Goal: Task Accomplishment & Management: Manage account settings

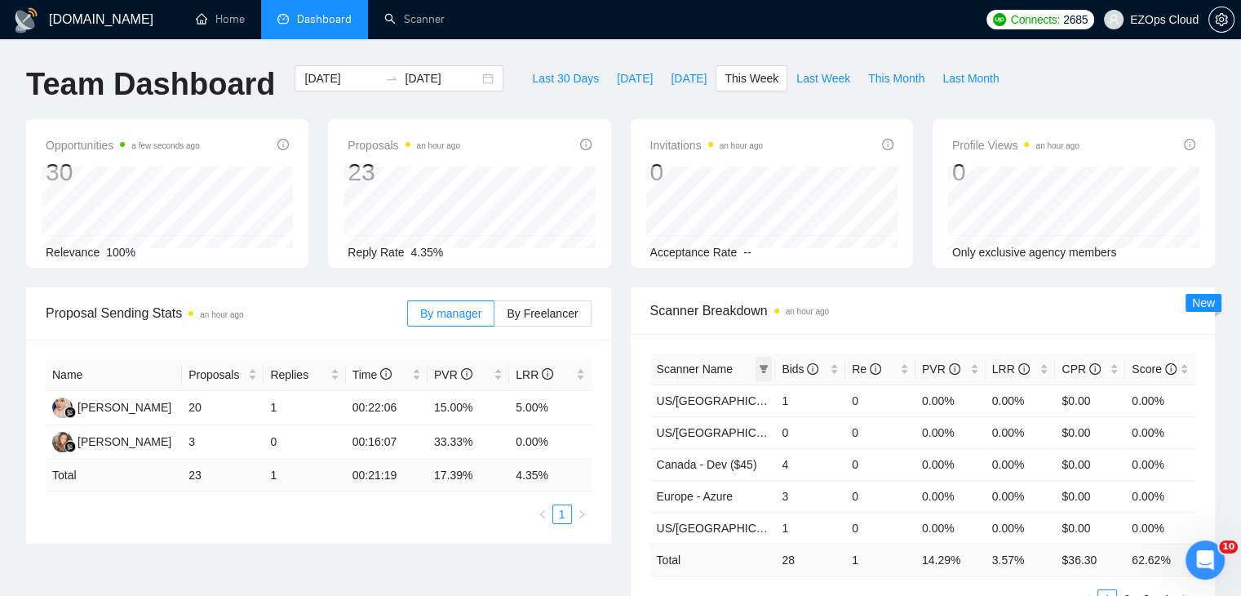
click at [769, 367] on span at bounding box center [764, 369] width 16 height 24
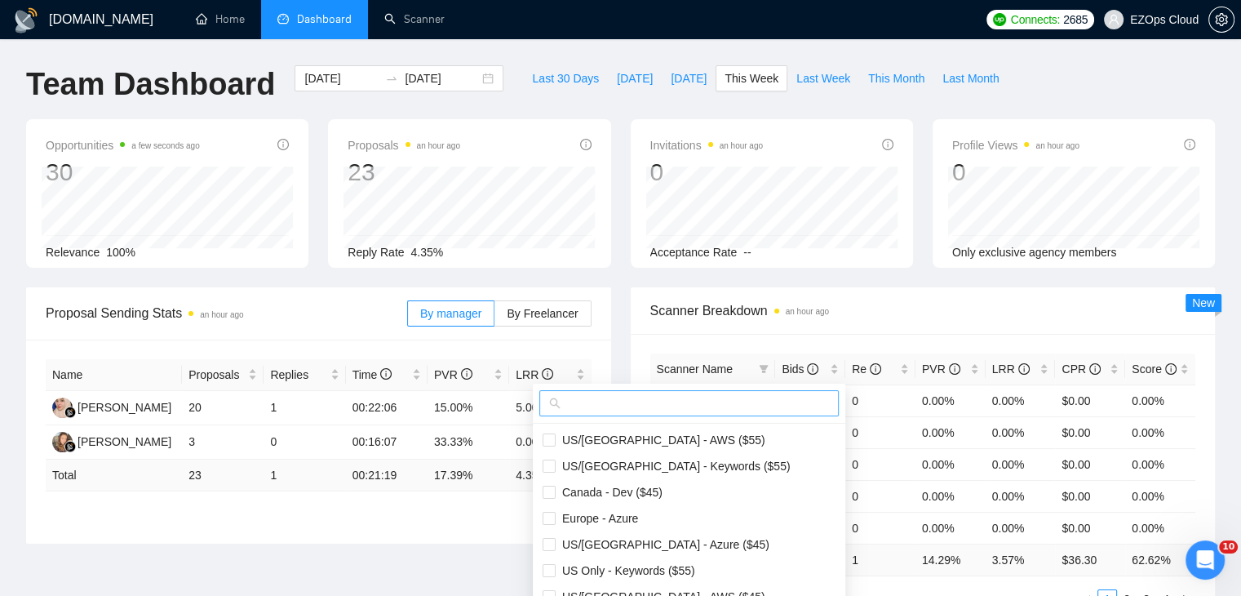
click at [715, 401] on input "text" at bounding box center [696, 403] width 265 height 18
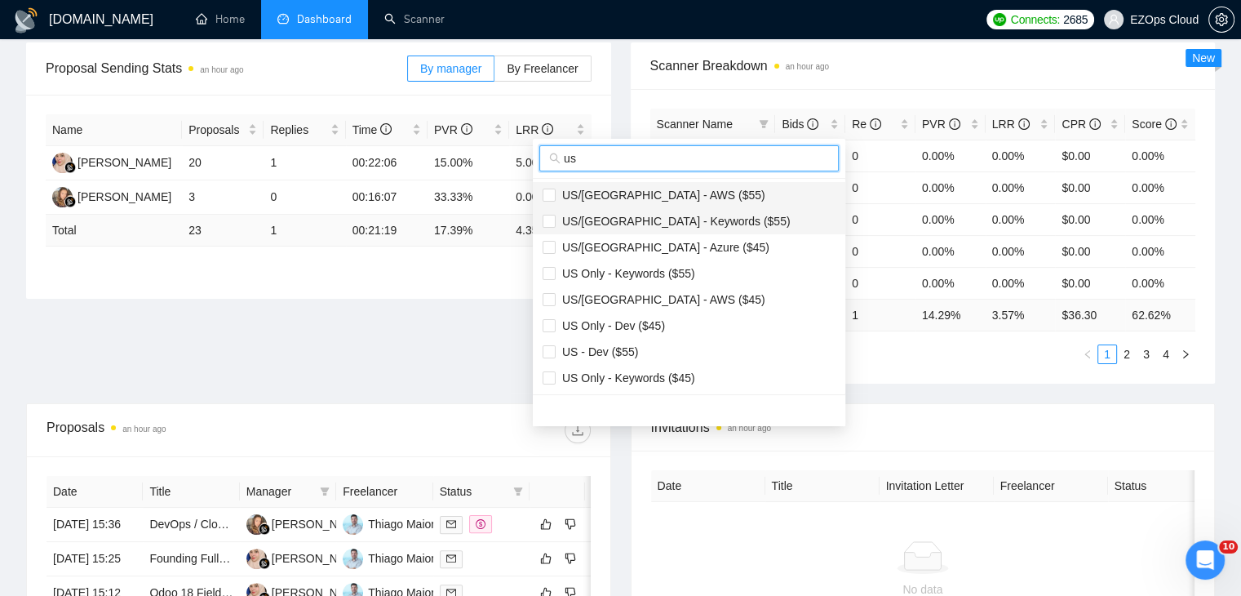
type input "us"
click at [655, 189] on span "US/[GEOGRAPHIC_DATA] - AWS ($55)" at bounding box center [661, 195] width 210 height 13
checkbox input "true"
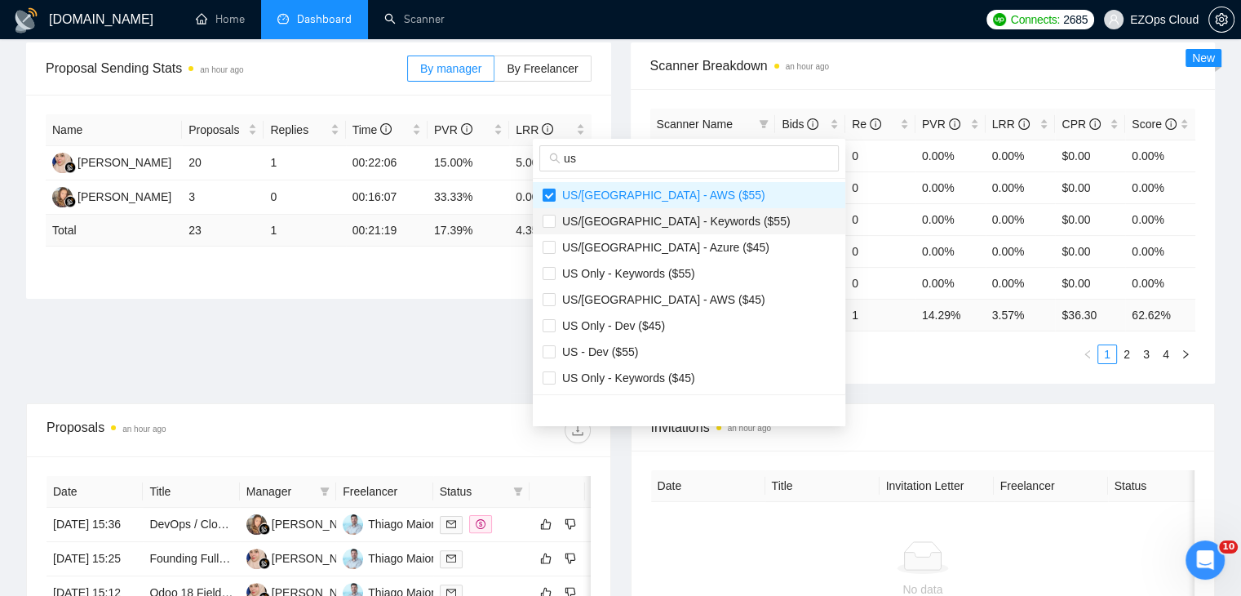
click at [667, 210] on li "US/[GEOGRAPHIC_DATA] - Keywords ($55)" at bounding box center [689, 221] width 313 height 26
checkbox input "true"
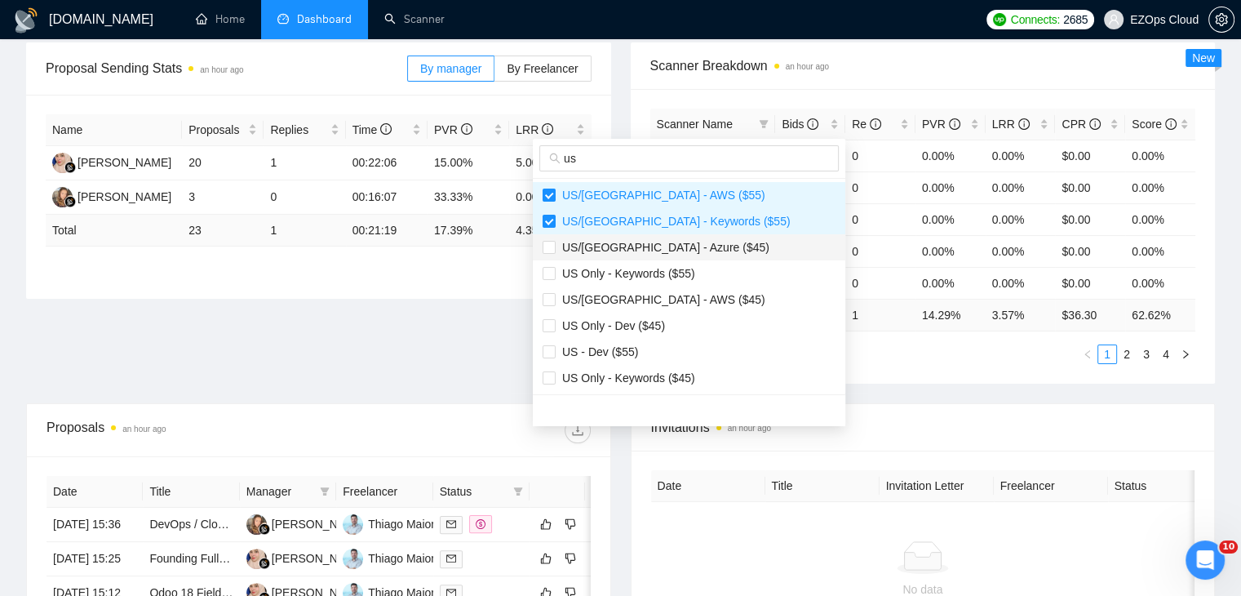
click at [667, 258] on li "US/[GEOGRAPHIC_DATA] - Azure ($45)" at bounding box center [689, 247] width 313 height 26
checkbox input "true"
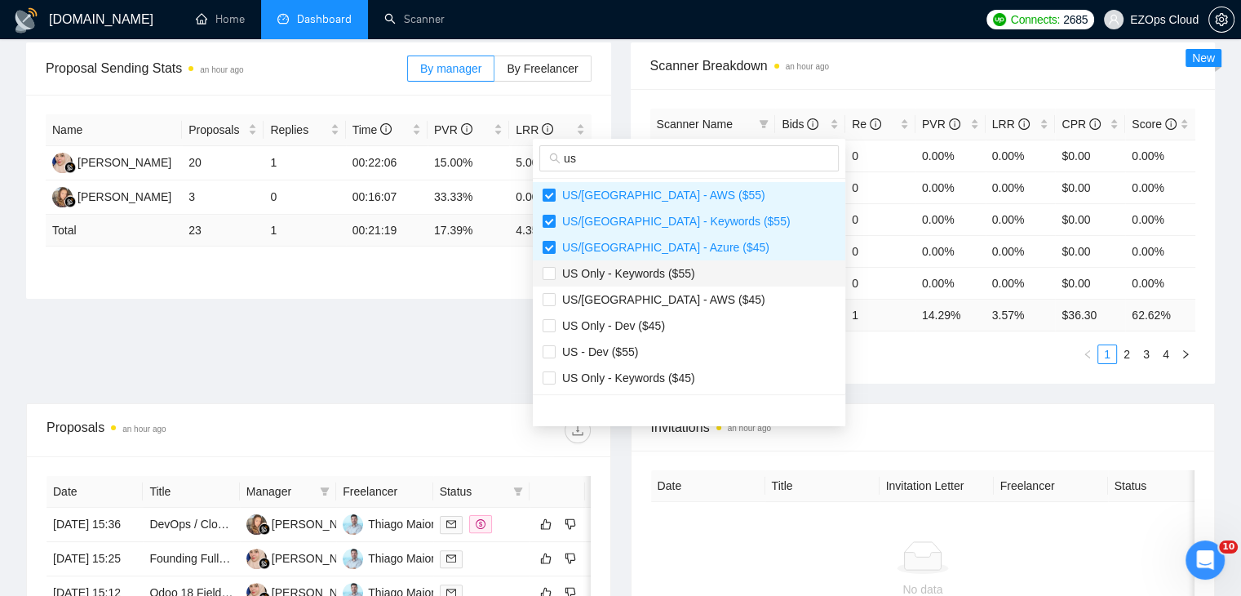
click at [668, 280] on span "US Only - Keywords ($55)" at bounding box center [689, 273] width 293 height 18
checkbox input "true"
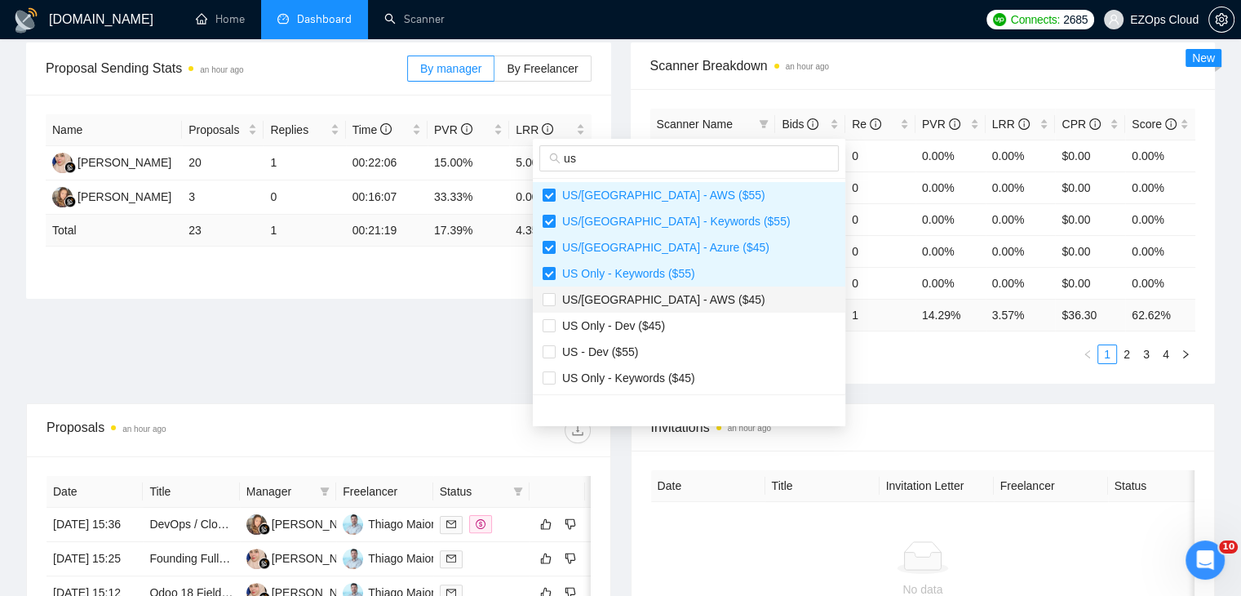
click at [669, 304] on span "US/[GEOGRAPHIC_DATA] - AWS ($45)" at bounding box center [661, 299] width 210 height 13
checkbox input "true"
click at [664, 379] on span "US Only - Keywords ($45)" at bounding box center [626, 377] width 140 height 13
checkbox input "true"
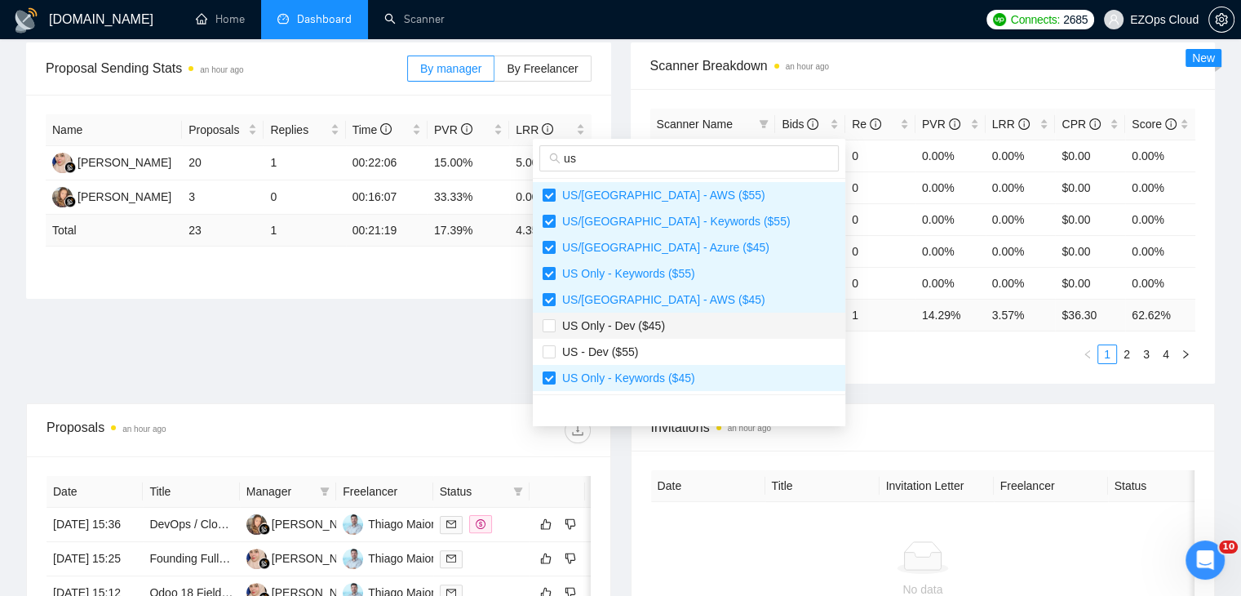
scroll to position [163, 0]
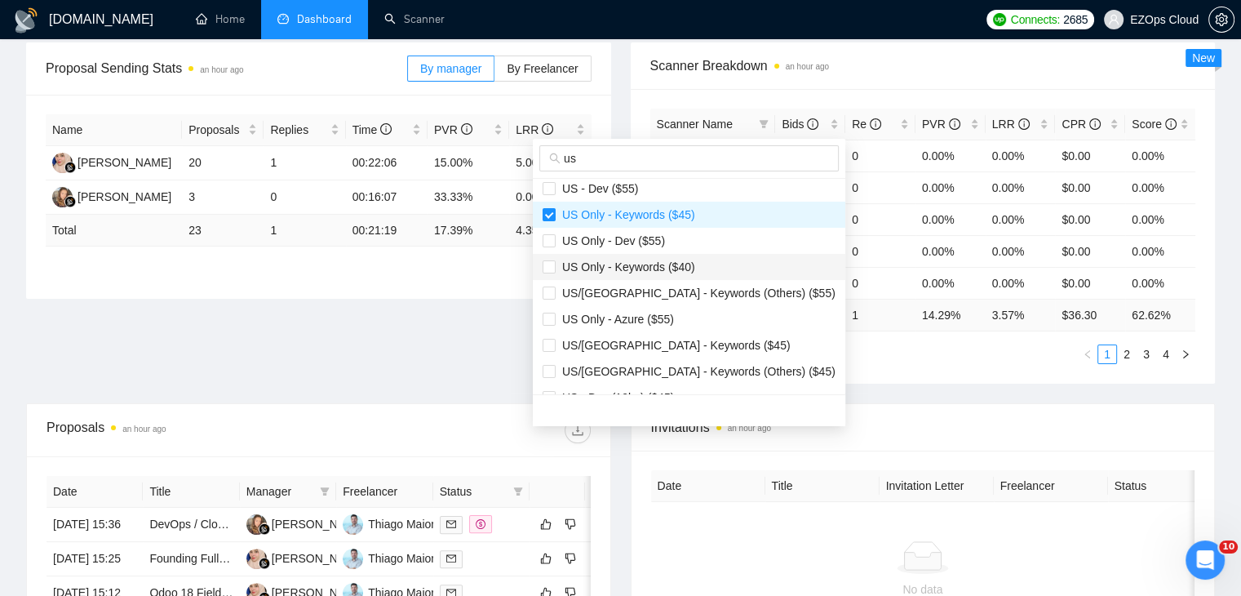
click at [658, 269] on span "US Only - Keywords ($40)" at bounding box center [626, 266] width 140 height 13
checkbox input "true"
click at [668, 321] on span "US Only - Azure ($55)" at bounding box center [615, 319] width 118 height 13
checkbox input "true"
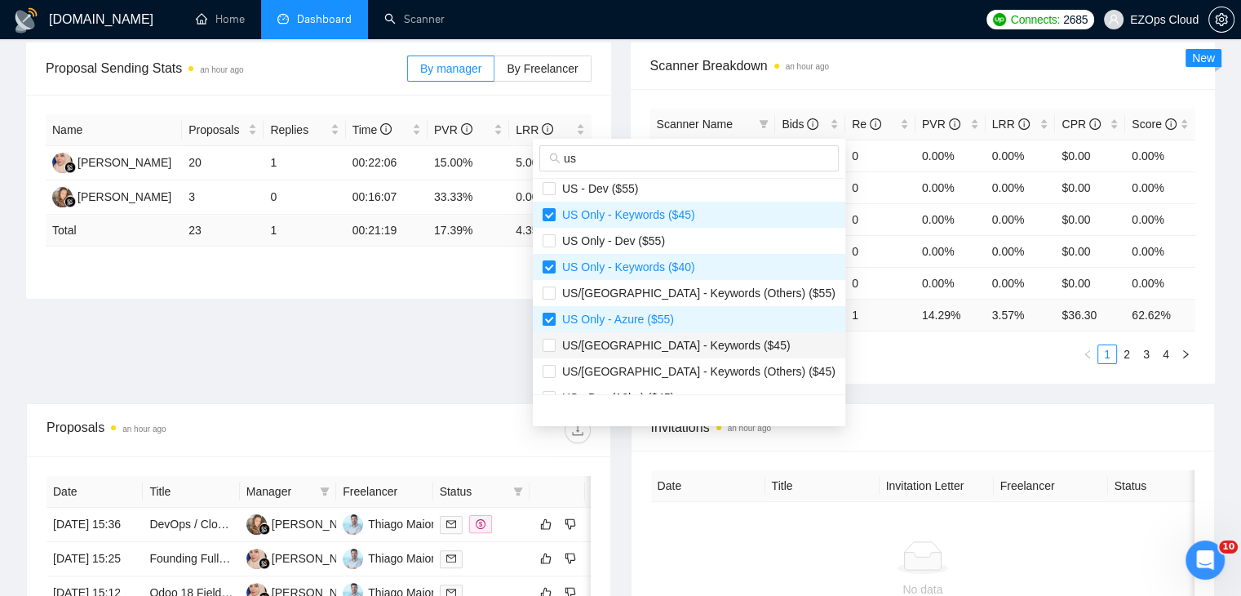
click at [677, 339] on span "US/[GEOGRAPHIC_DATA] - Keywords ($45)" at bounding box center [673, 345] width 235 height 13
checkbox input "true"
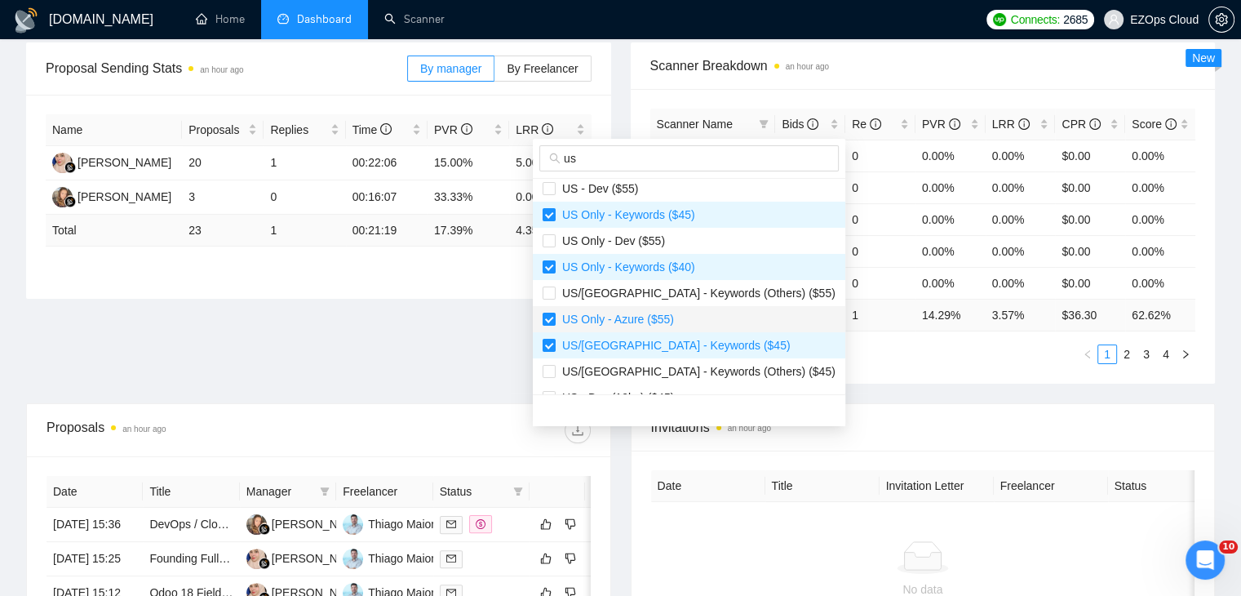
scroll to position [183, 0]
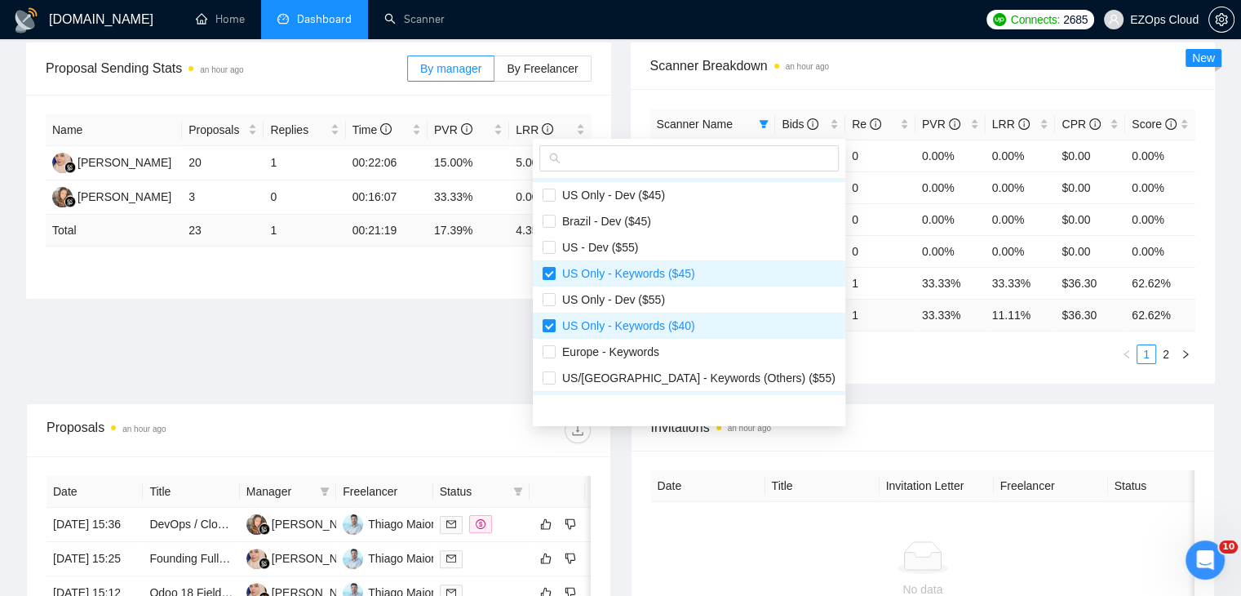
click at [845, 371] on div "Scanner Name Bids Re PVR LRR CPR Score [GEOGRAPHIC_DATA]/[GEOGRAPHIC_DATA] - AW…" at bounding box center [923, 236] width 585 height 295
